Goal: Find specific page/section: Find specific page/section

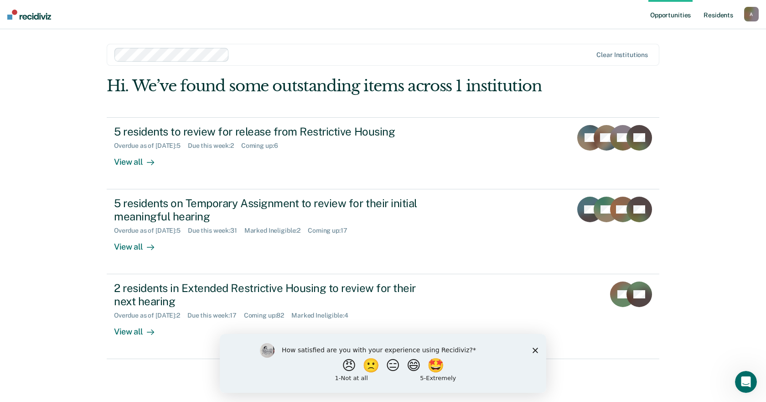
click at [717, 15] on link "Resident s" at bounding box center [718, 14] width 33 height 29
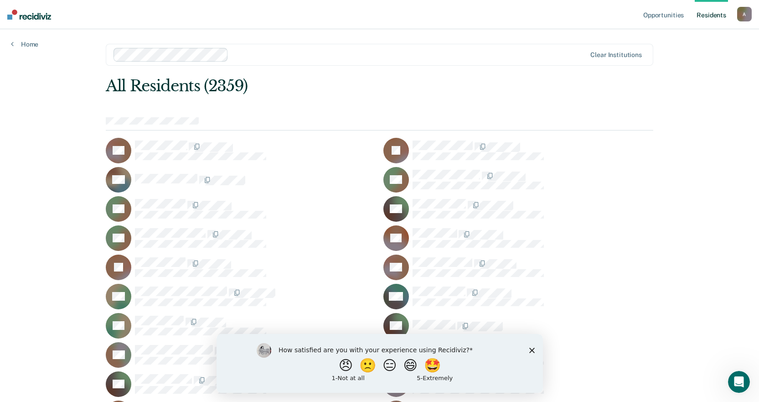
scroll to position [25938, 0]
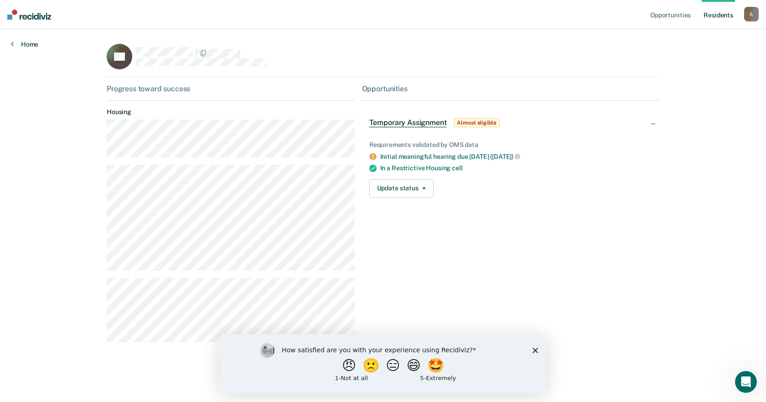
click at [32, 41] on link "Home" at bounding box center [24, 44] width 27 height 8
